Goal: Transaction & Acquisition: Purchase product/service

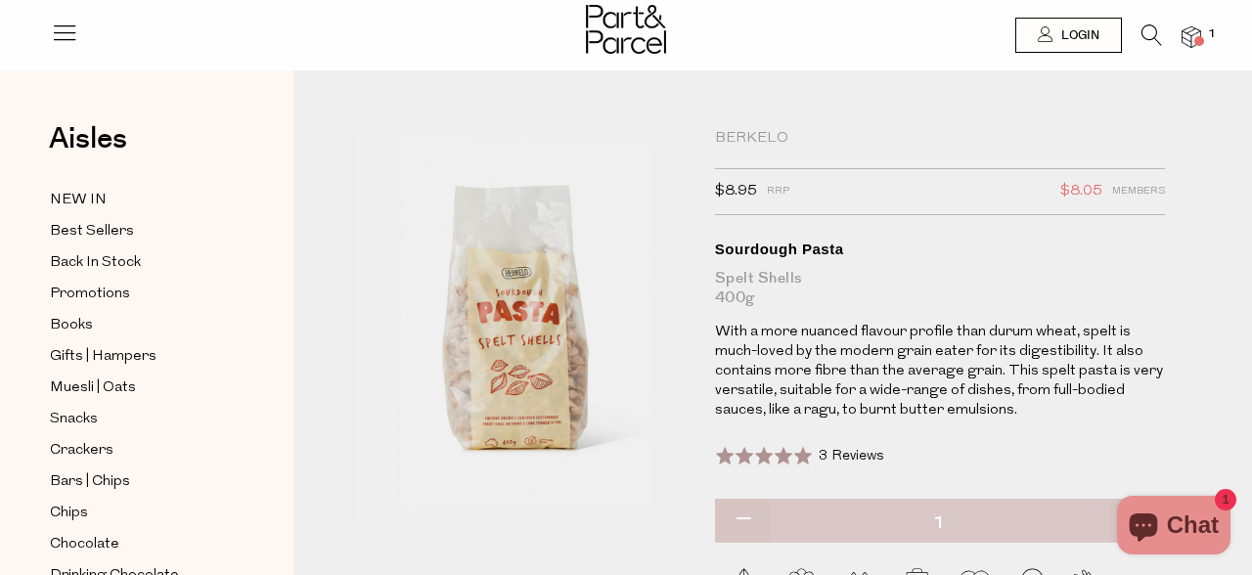
click at [1153, 27] on icon at bounding box center [1151, 35] width 21 height 22
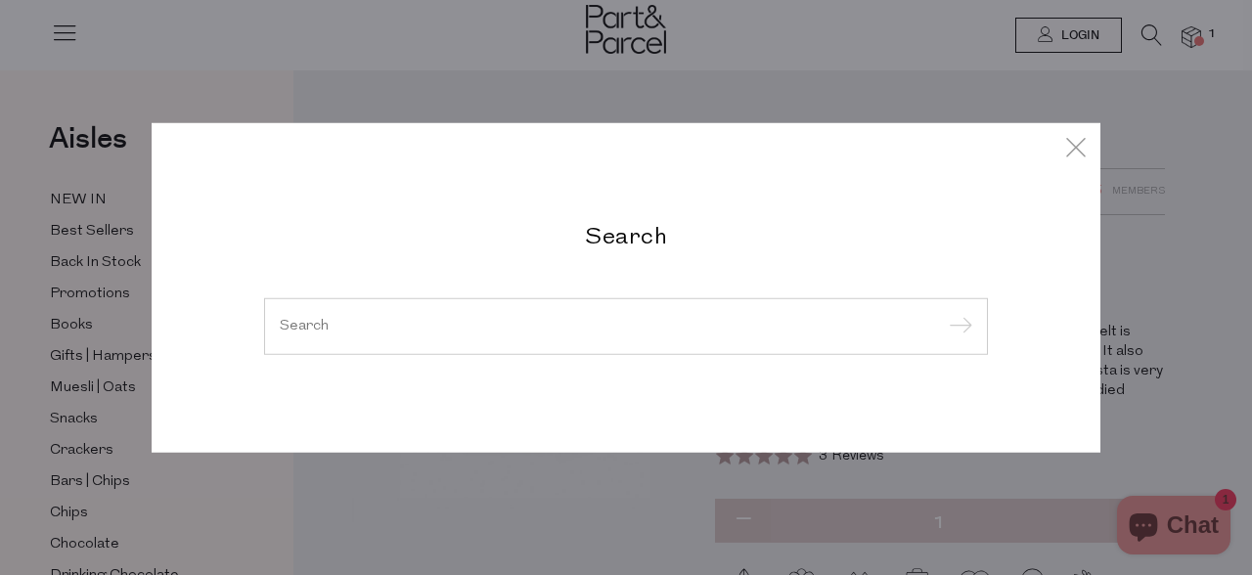
click at [544, 329] on input "search" at bounding box center [626, 326] width 693 height 15
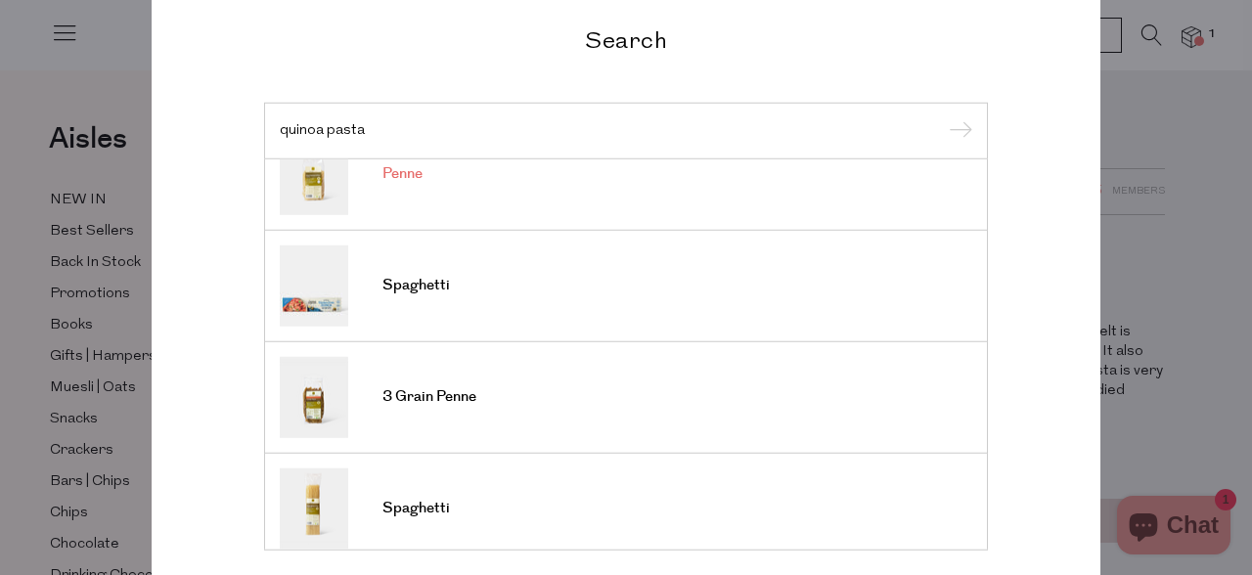
scroll to position [724, 0]
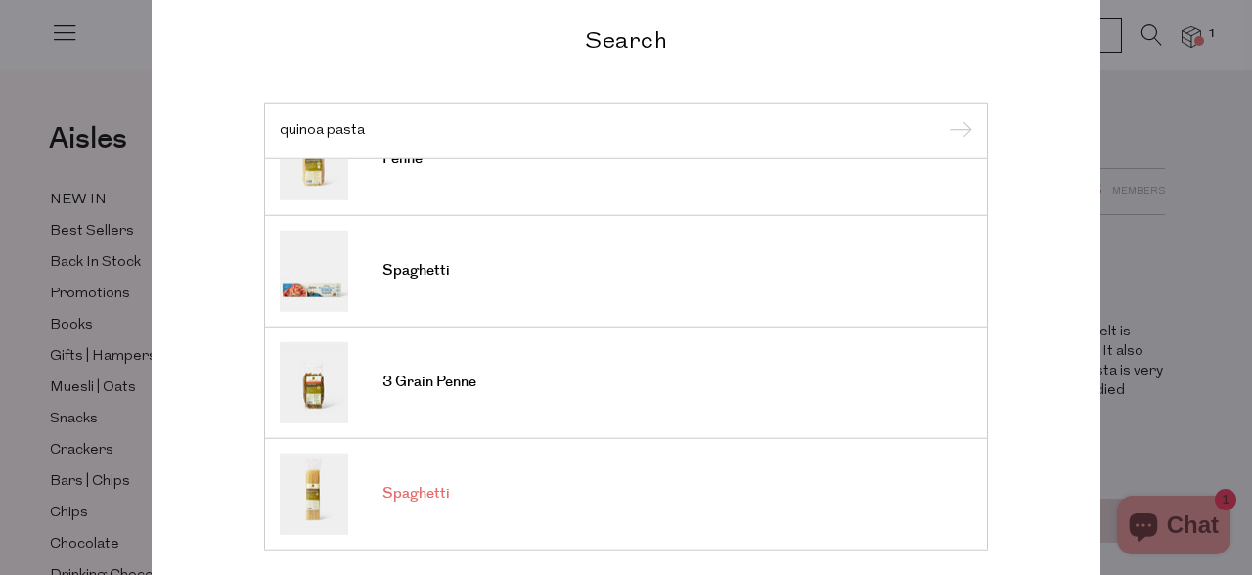
type input "quinoa pasta"
click at [415, 490] on span "Spaghetti" at bounding box center [415, 494] width 67 height 20
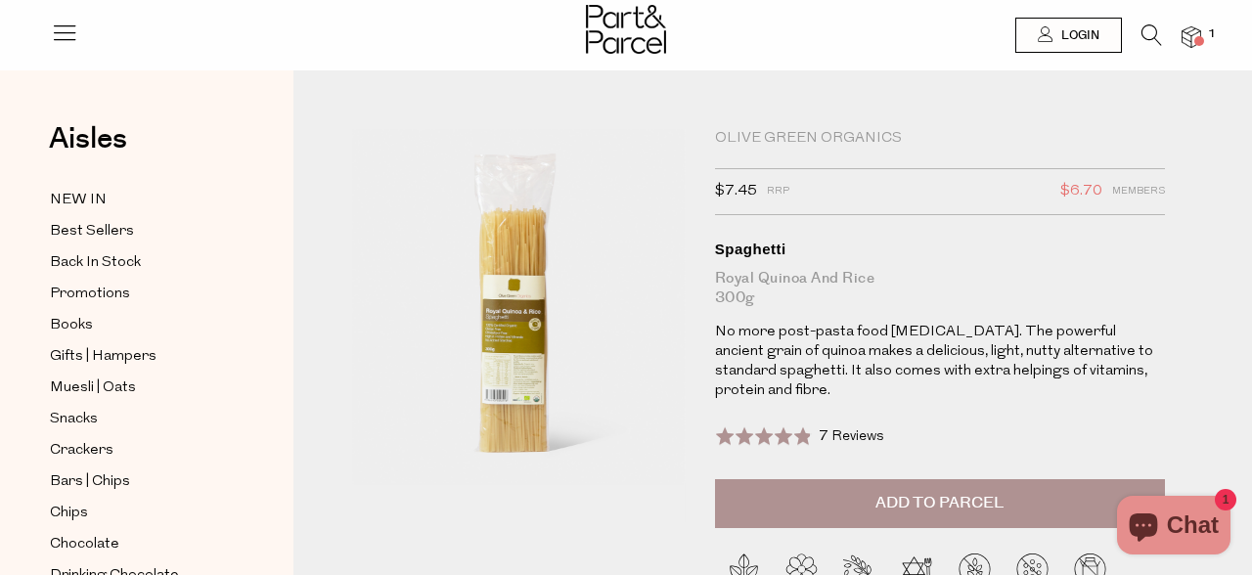
click at [960, 492] on span "Add to Parcel" at bounding box center [939, 503] width 128 height 22
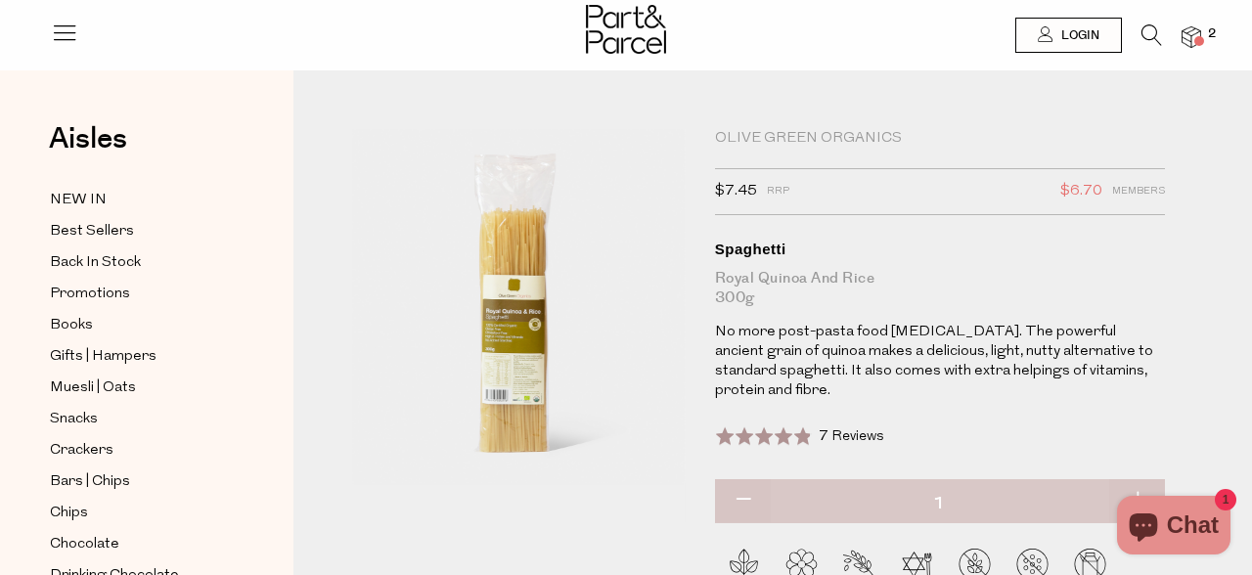
click at [1152, 32] on icon at bounding box center [1151, 35] width 21 height 22
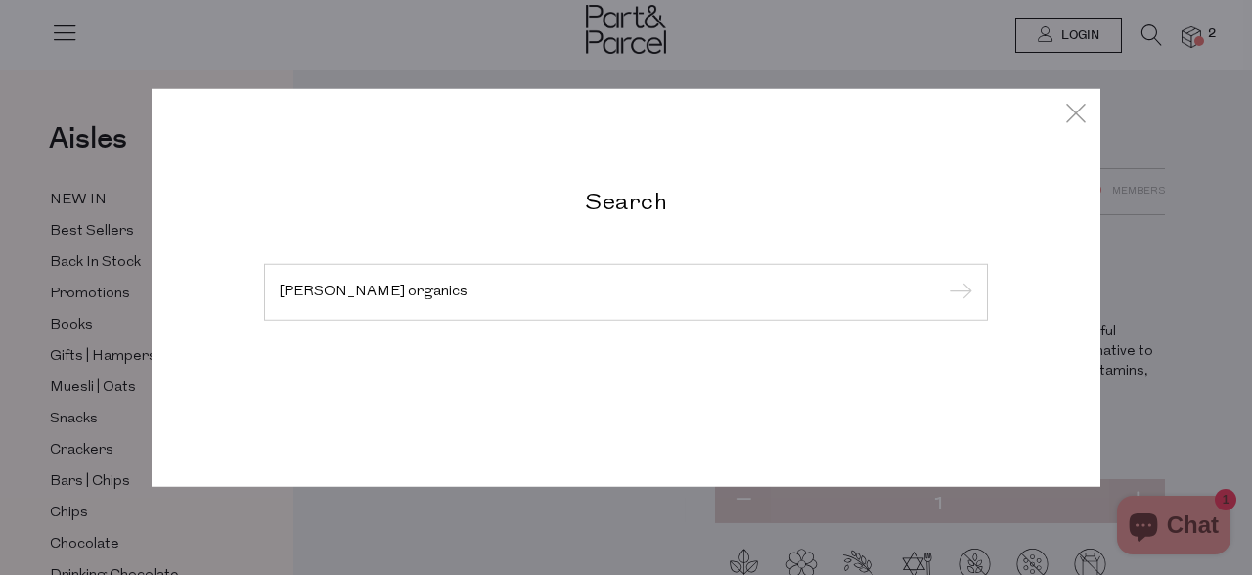
type input "olive green organics"
click at [943, 279] on input "submit" at bounding box center [957, 293] width 29 height 29
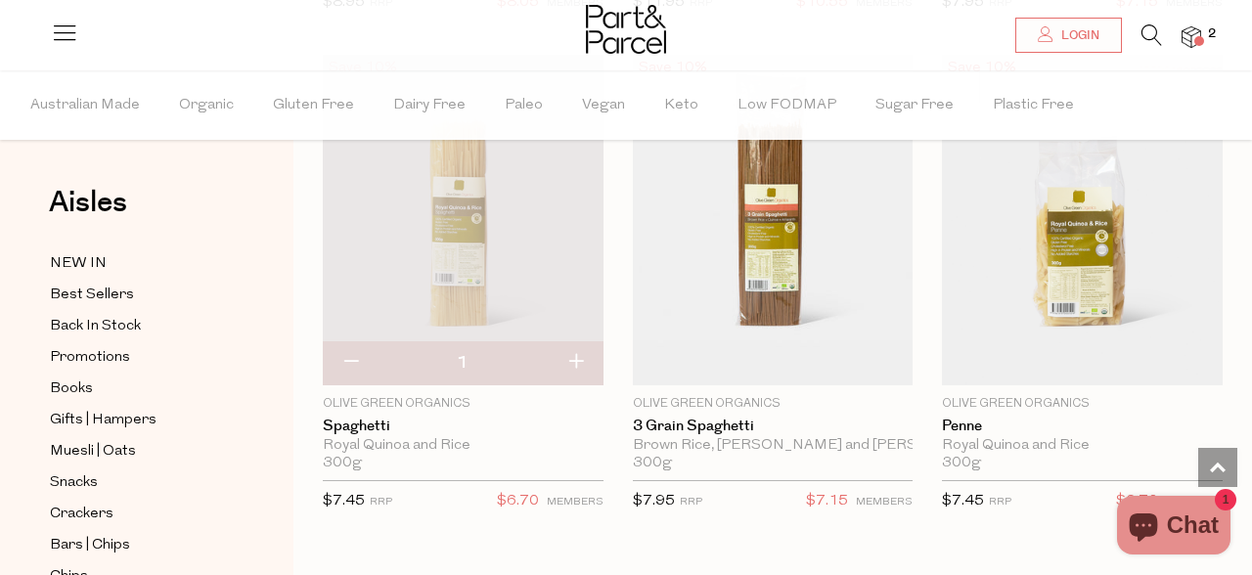
scroll to position [1667, 0]
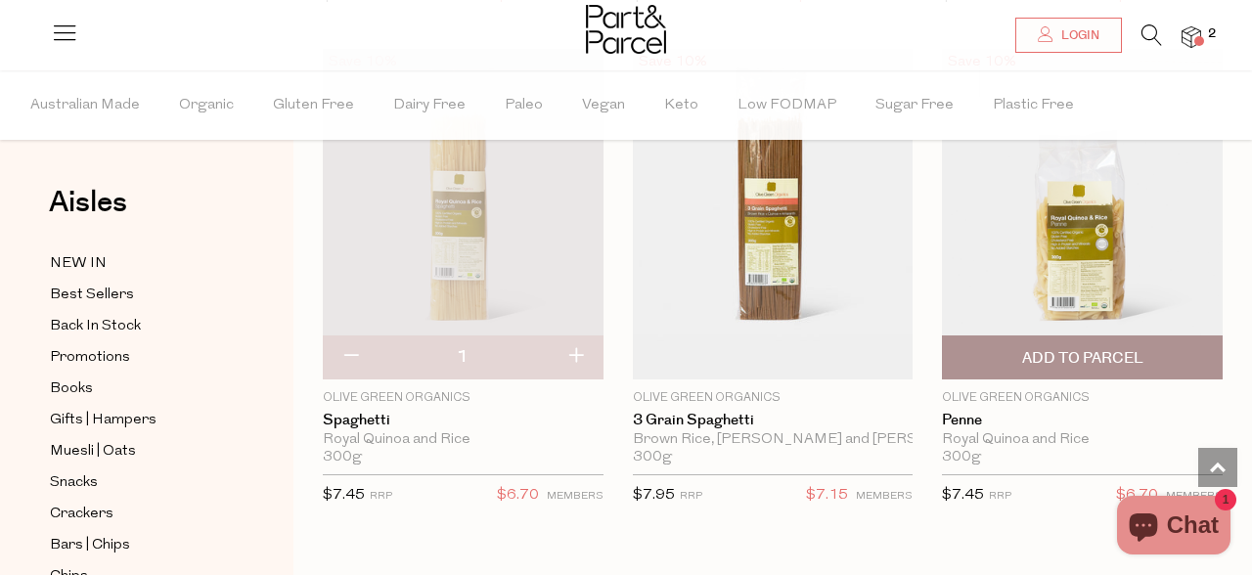
click at [1100, 368] on span "Add To Parcel" at bounding box center [1082, 357] width 269 height 42
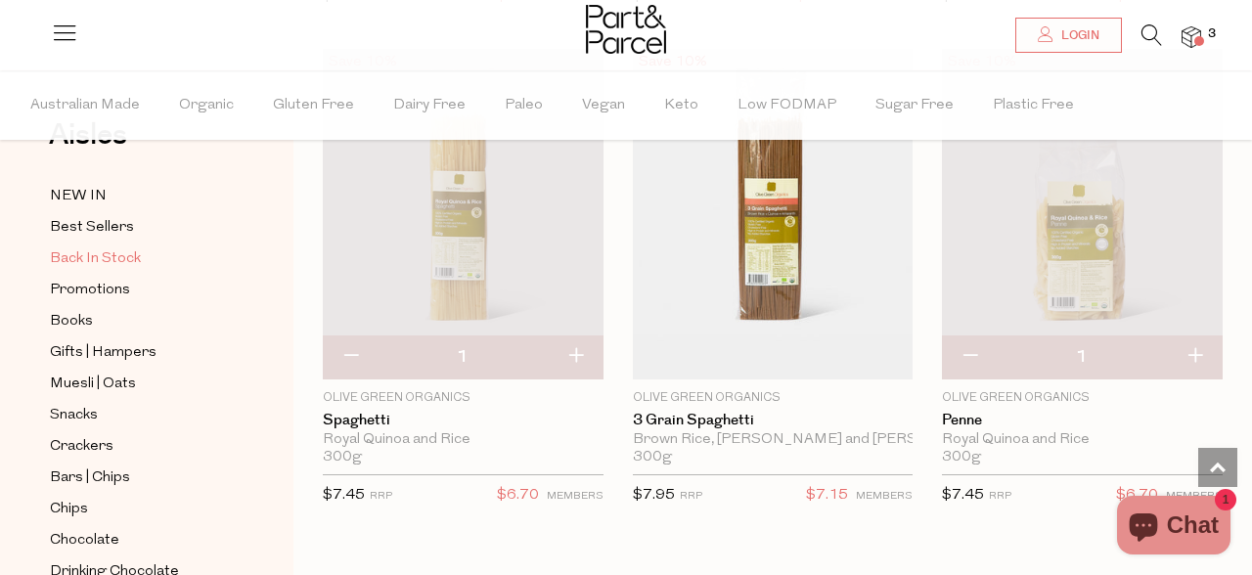
scroll to position [75, 0]
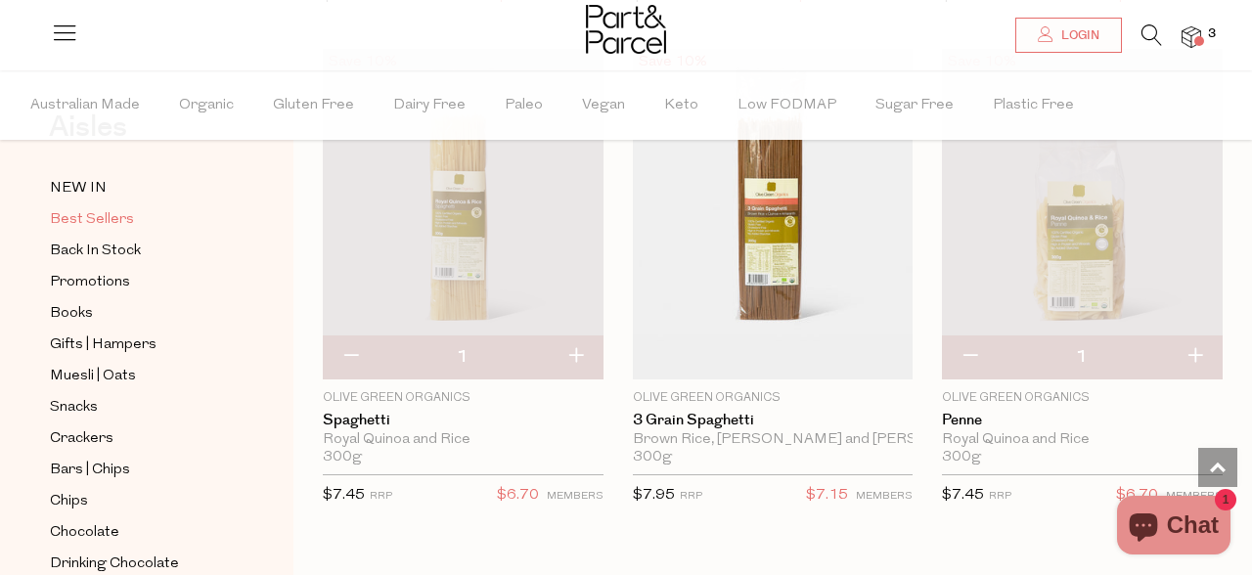
click at [89, 218] on span "Best Sellers" at bounding box center [92, 219] width 84 height 23
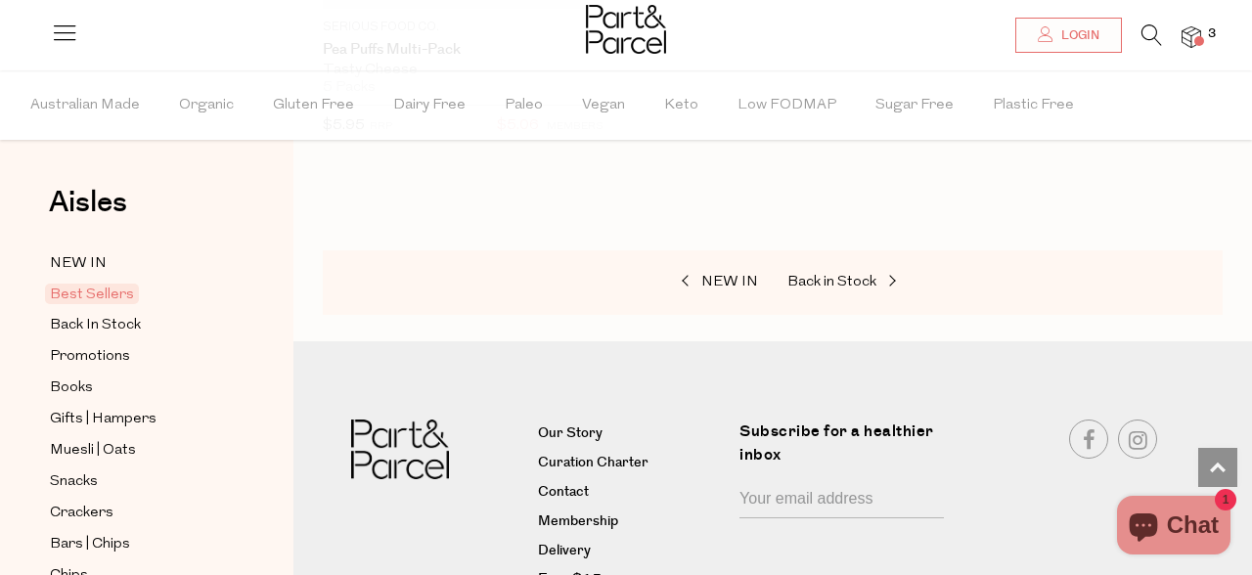
scroll to position [7110, 0]
click at [1142, 44] on icon at bounding box center [1151, 35] width 21 height 22
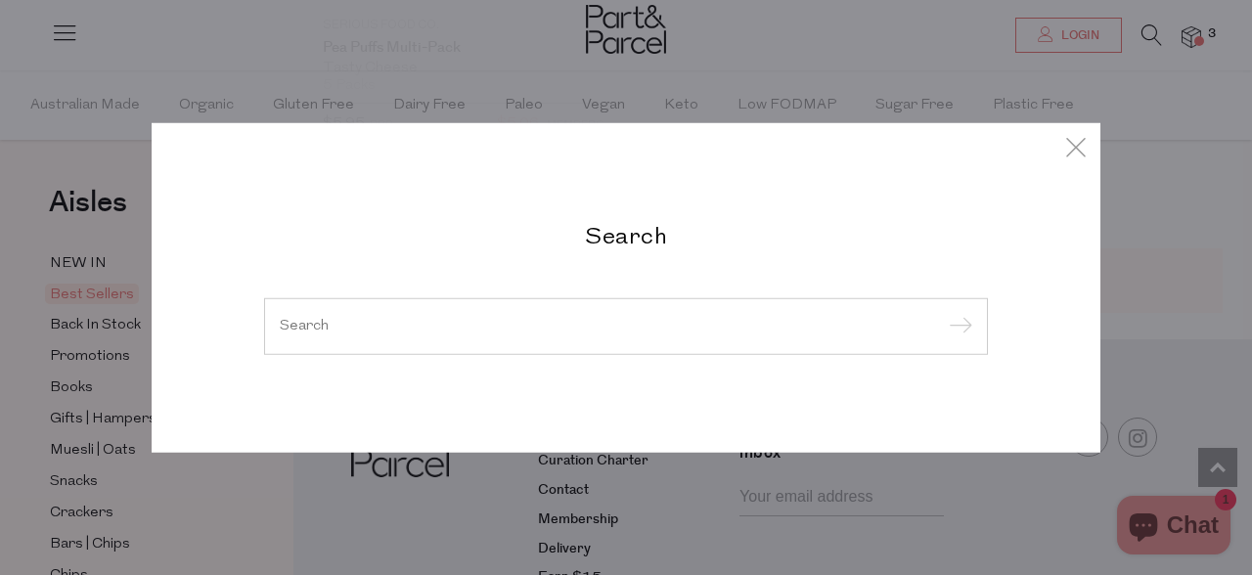
click at [545, 323] on input "search" at bounding box center [626, 326] width 693 height 15
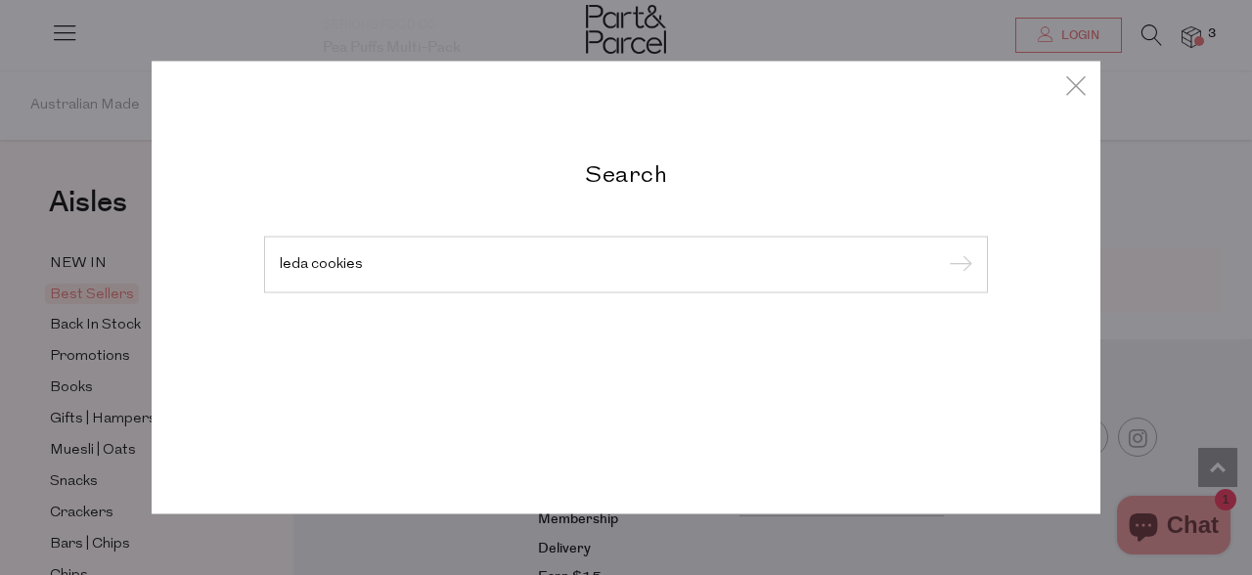
type input "leda cookies"
click at [943, 251] on input "submit" at bounding box center [957, 265] width 29 height 29
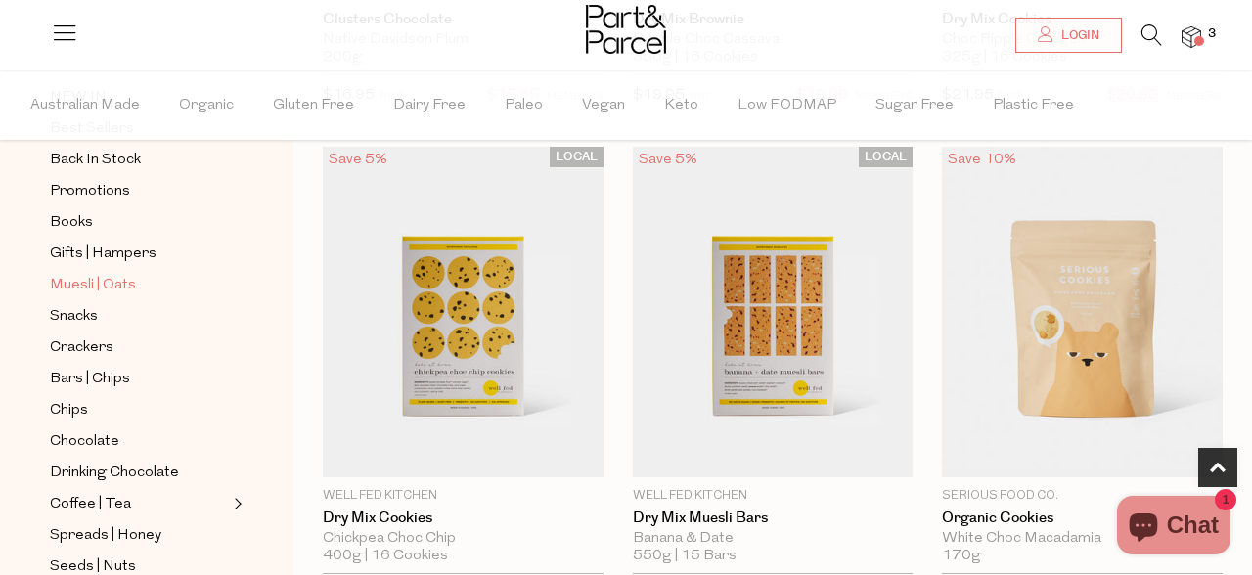
scroll to position [185, 0]
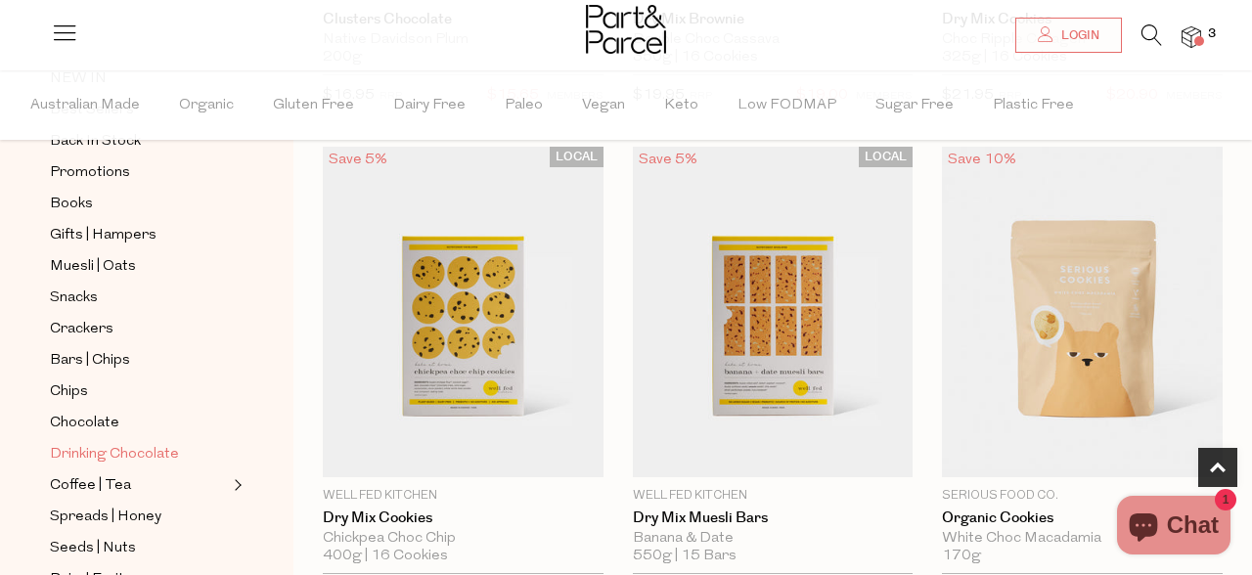
click at [91, 448] on span "Drinking Chocolate" at bounding box center [114, 454] width 129 height 23
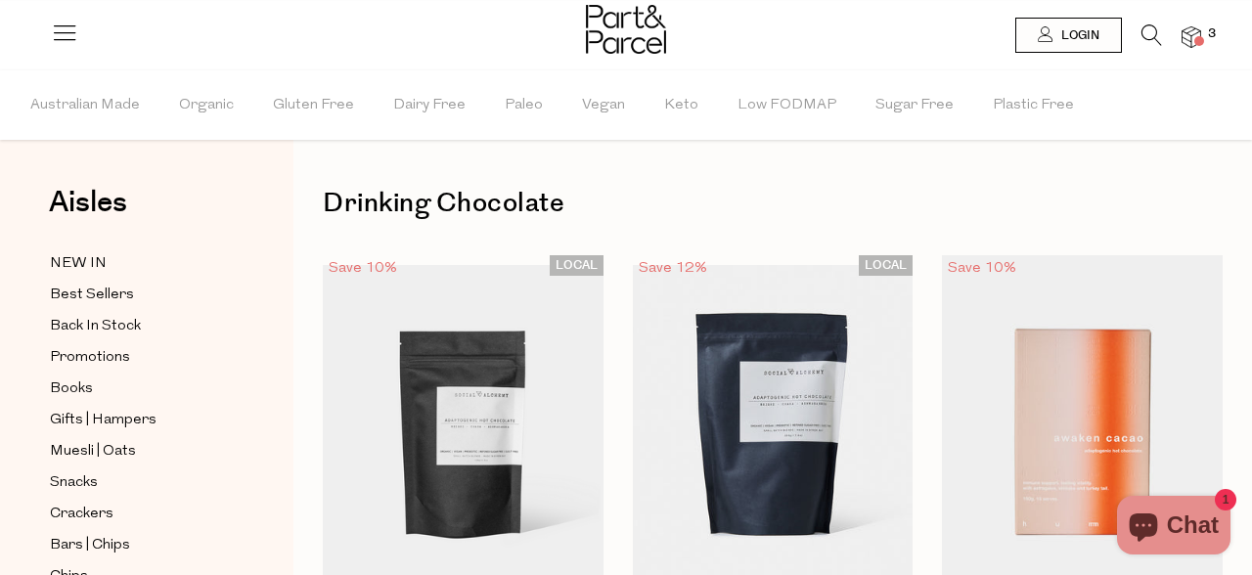
click at [1195, 28] on img at bounding box center [1192, 37] width 20 height 22
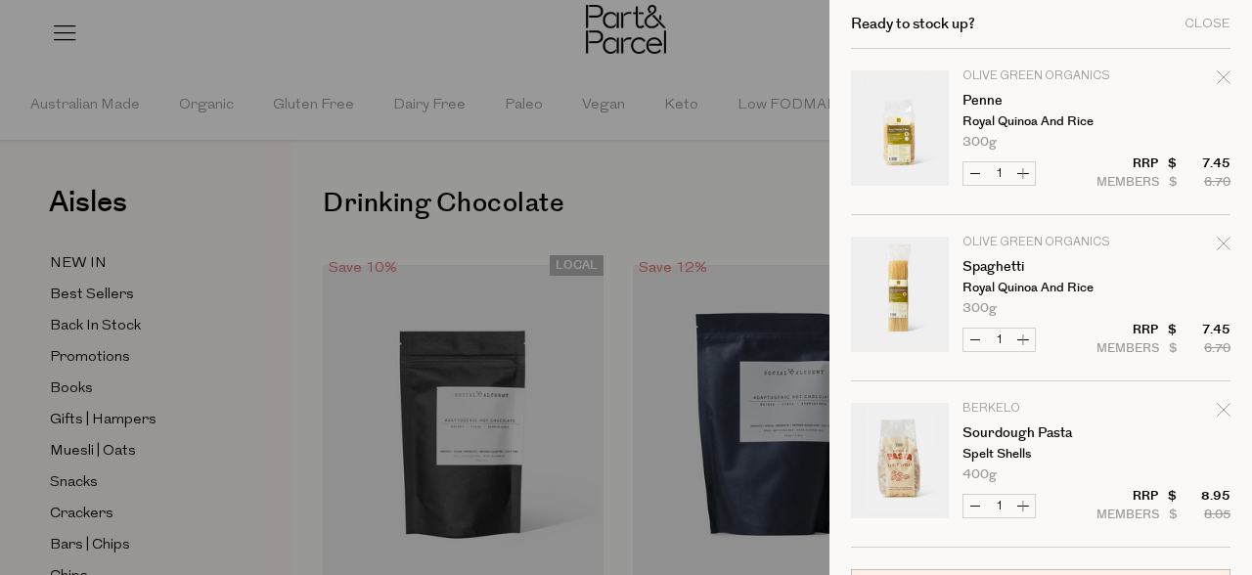
scroll to position [285, 0]
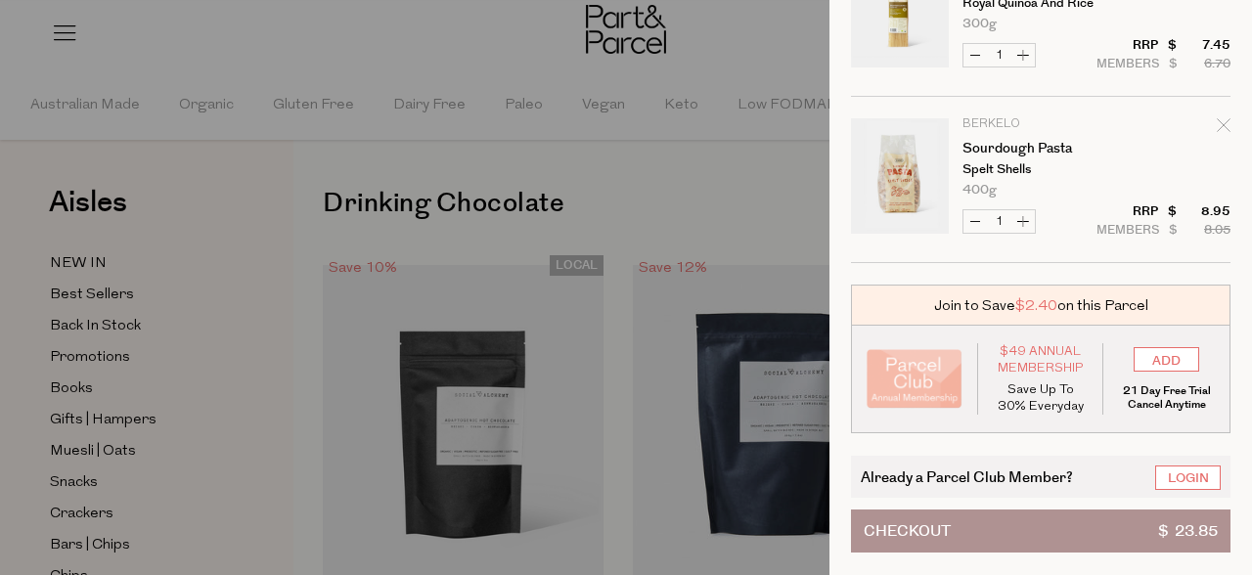
click at [1118, 538] on button "Checkout $ 23.85" at bounding box center [1041, 531] width 380 height 43
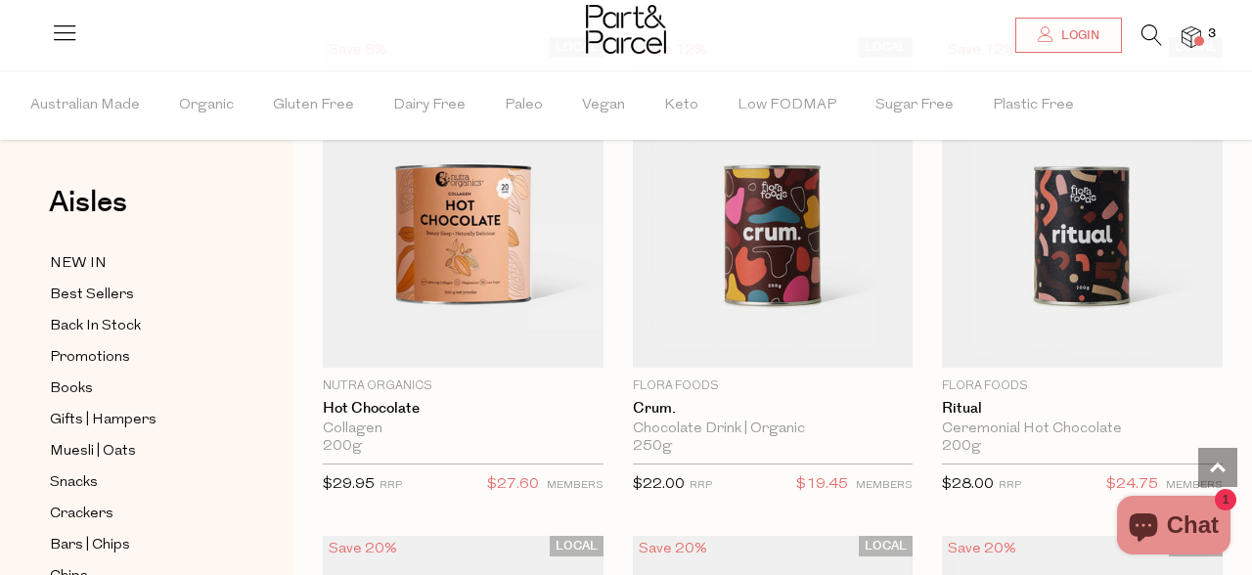
scroll to position [2278, 0]
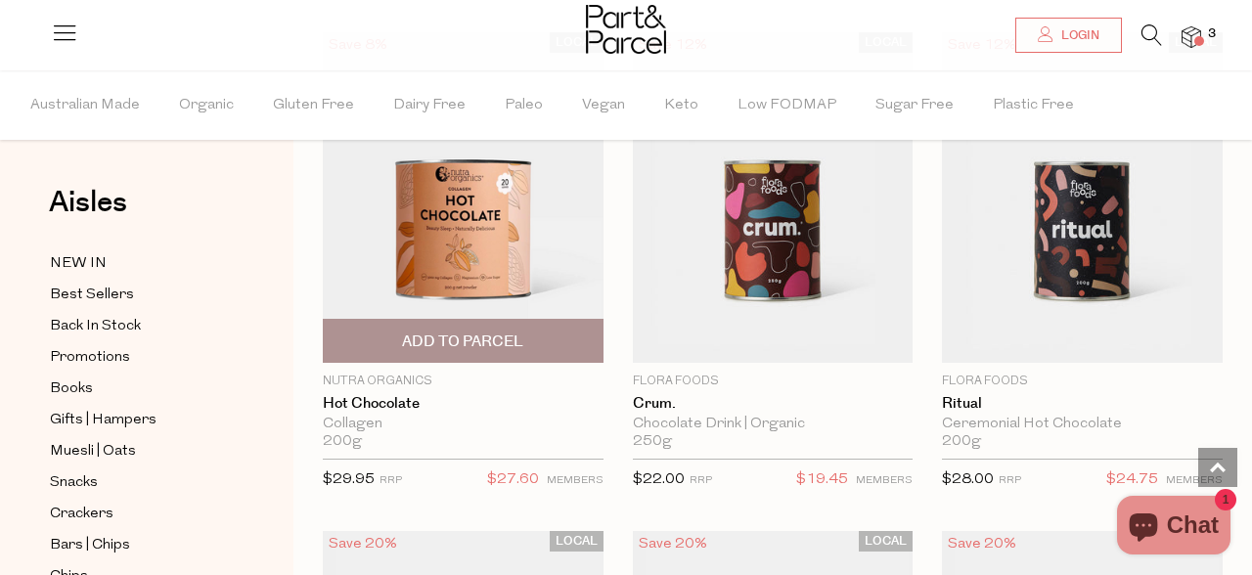
click at [488, 243] on img at bounding box center [463, 197] width 281 height 331
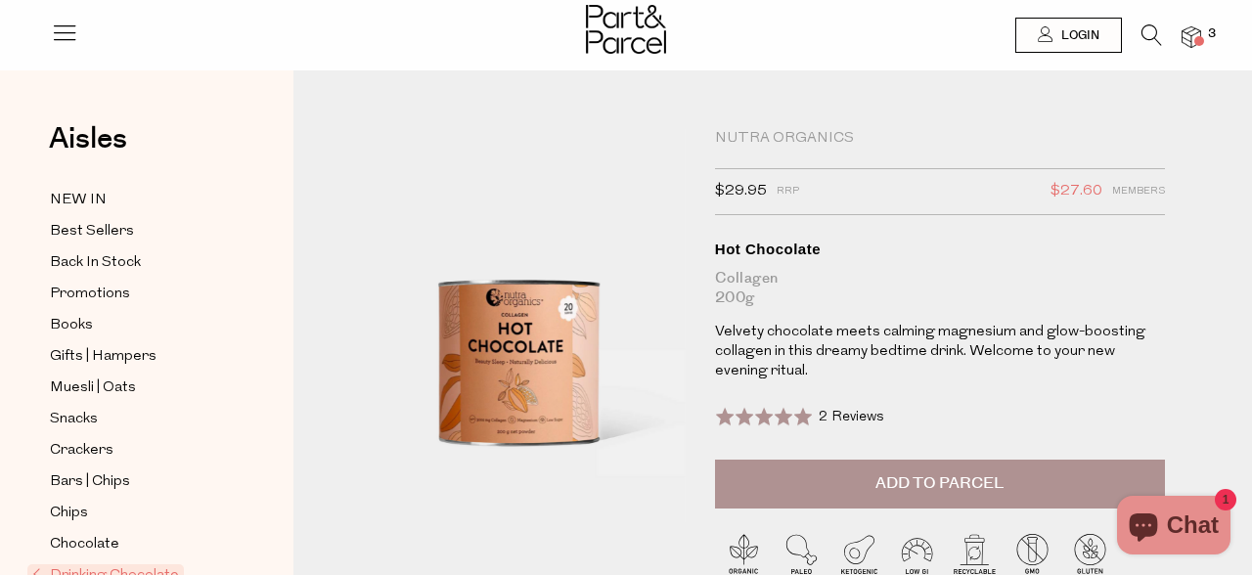
click at [1204, 29] on span "3" at bounding box center [1212, 34] width 18 height 18
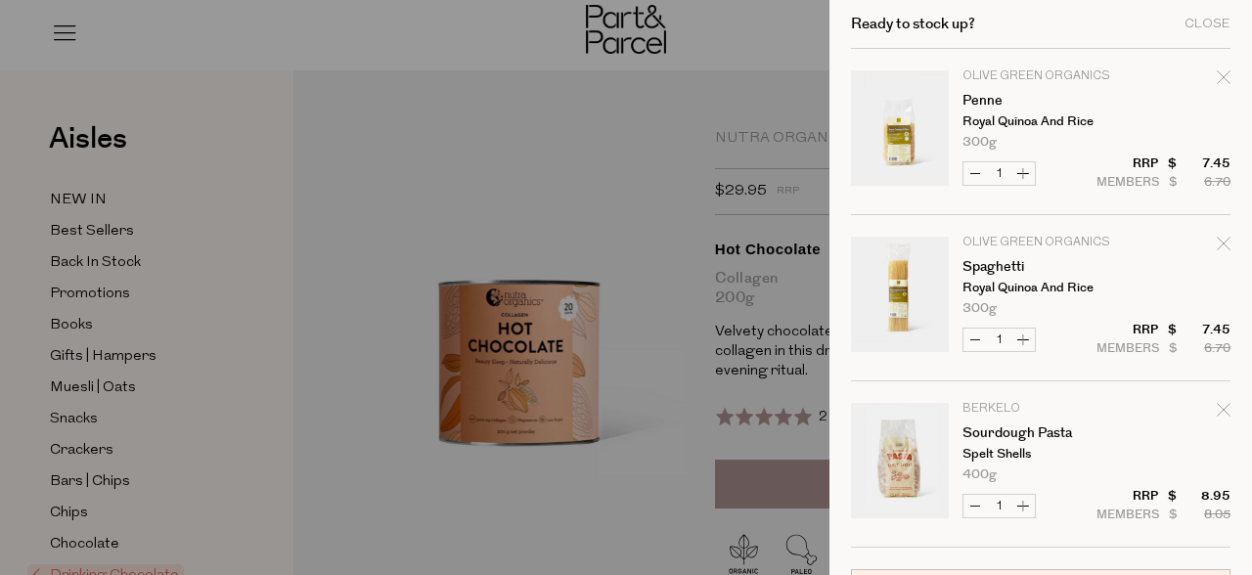
scroll to position [285, 0]
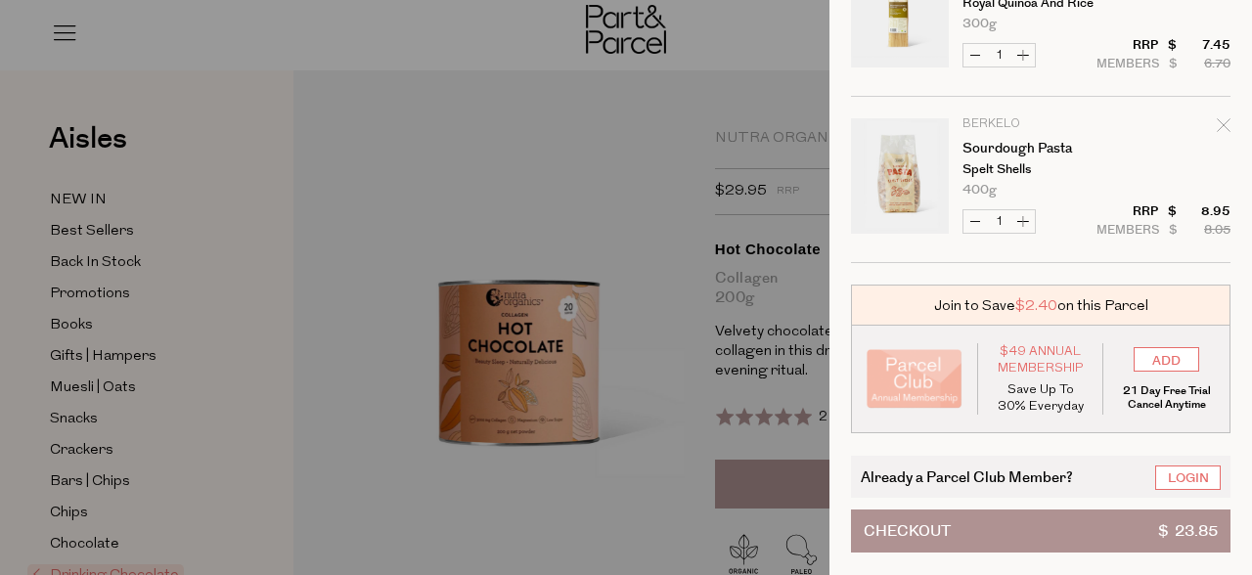
click at [1004, 546] on button "Checkout $ 23.85" at bounding box center [1041, 531] width 380 height 43
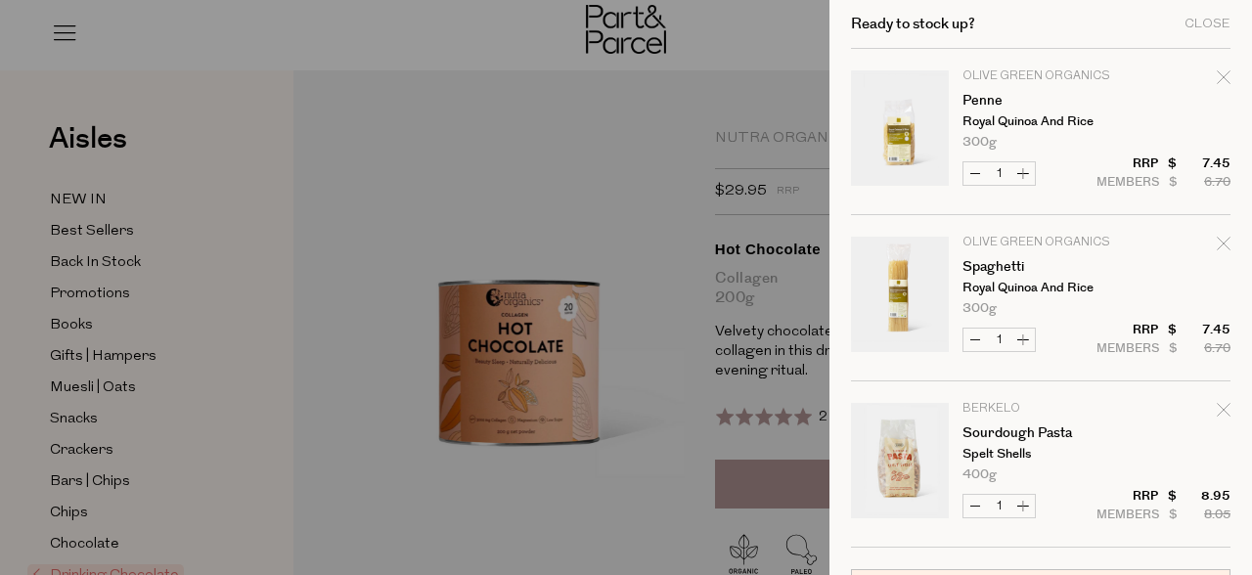
click at [979, 172] on button "Decrease Penne" at bounding box center [974, 173] width 23 height 22
type input "0"
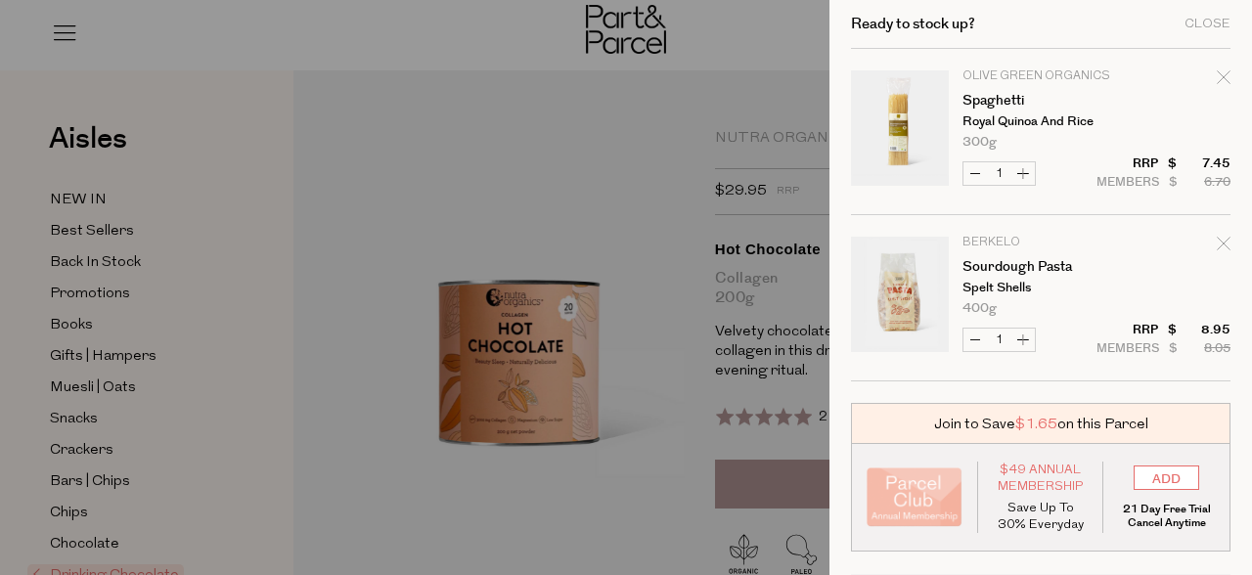
scroll to position [118, 0]
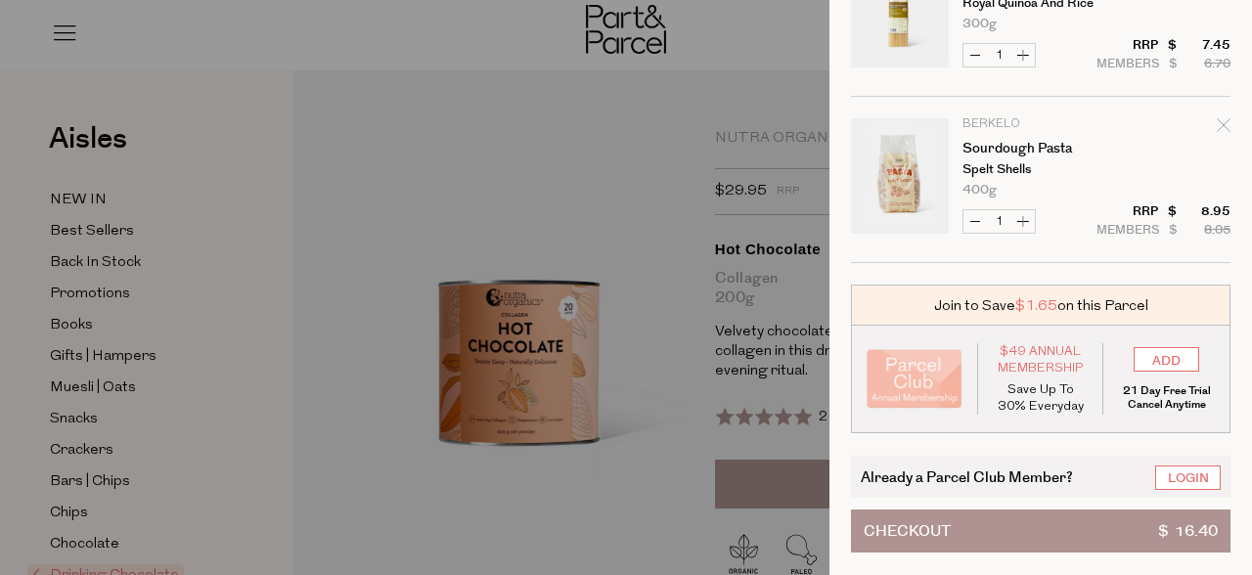
click at [1021, 529] on button "Checkout $ 16.40" at bounding box center [1041, 531] width 380 height 43
